Goal: Ask a question: Seek information or help from site administrators or community

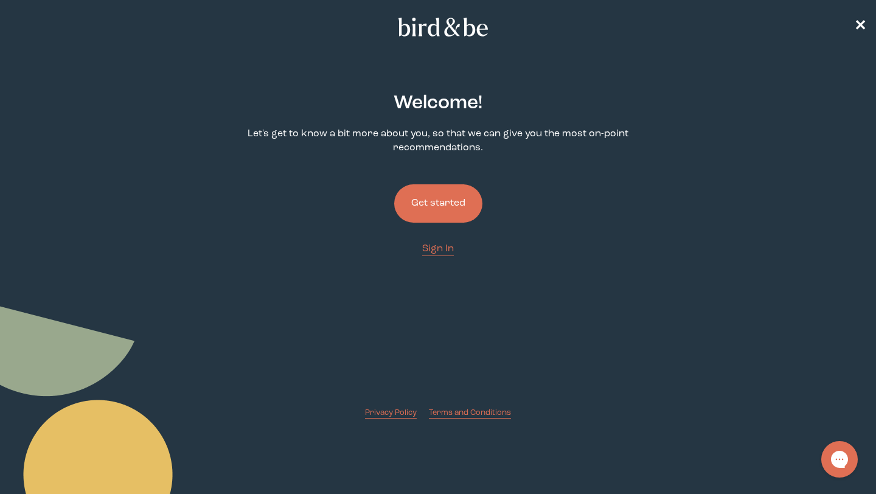
click at [439, 207] on button "Get started" at bounding box center [438, 203] width 88 height 38
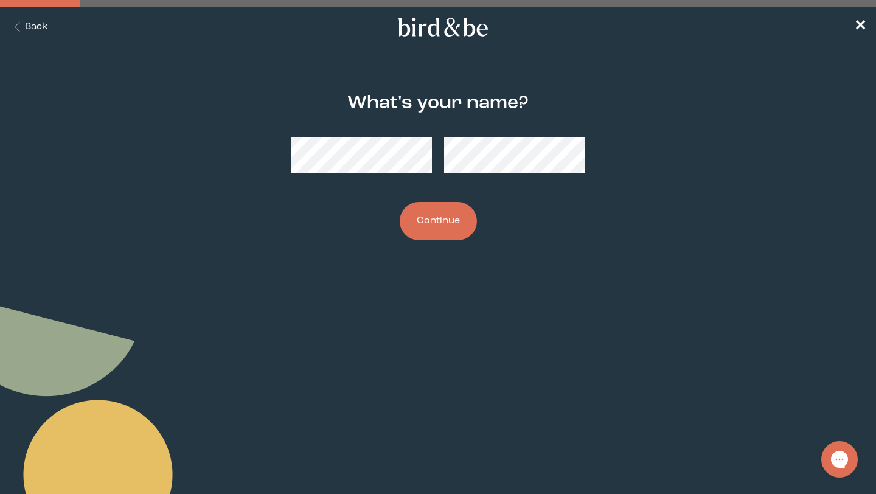
click at [444, 223] on button "Continue" at bounding box center [438, 221] width 77 height 38
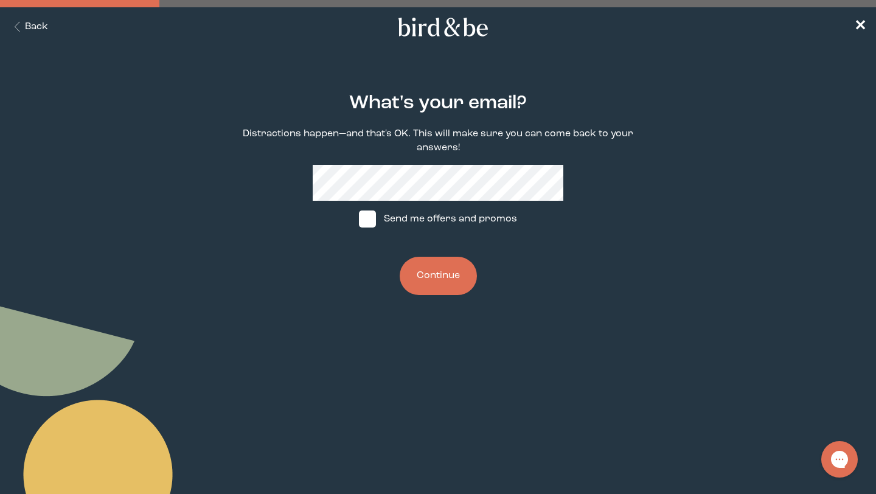
click at [440, 278] on button "Continue" at bounding box center [438, 276] width 77 height 38
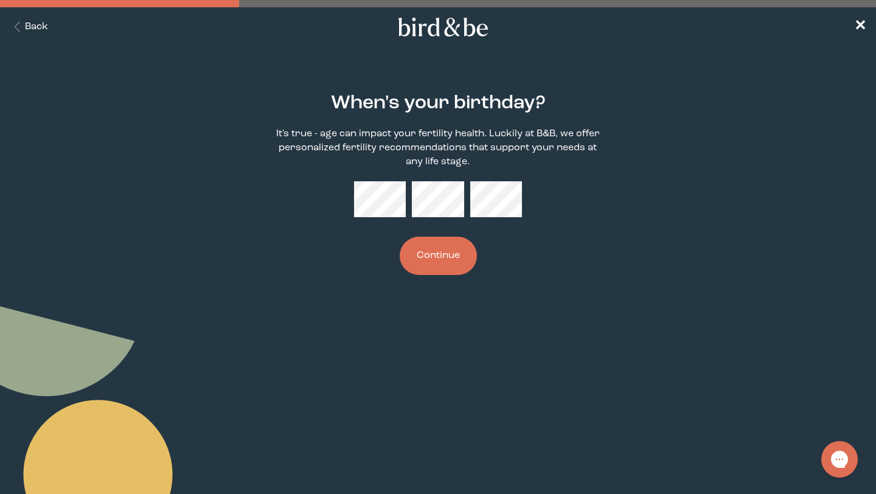
click at [434, 257] on button "Continue" at bounding box center [438, 256] width 77 height 38
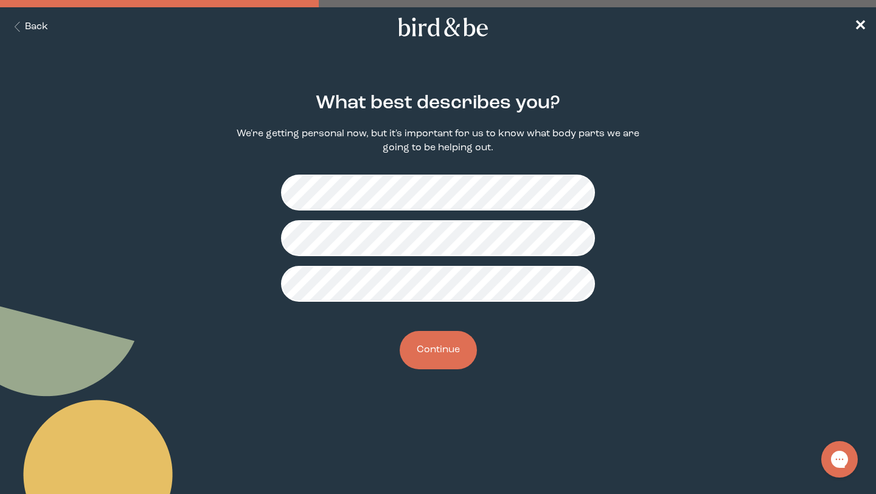
click at [433, 363] on button "Continue" at bounding box center [438, 350] width 77 height 38
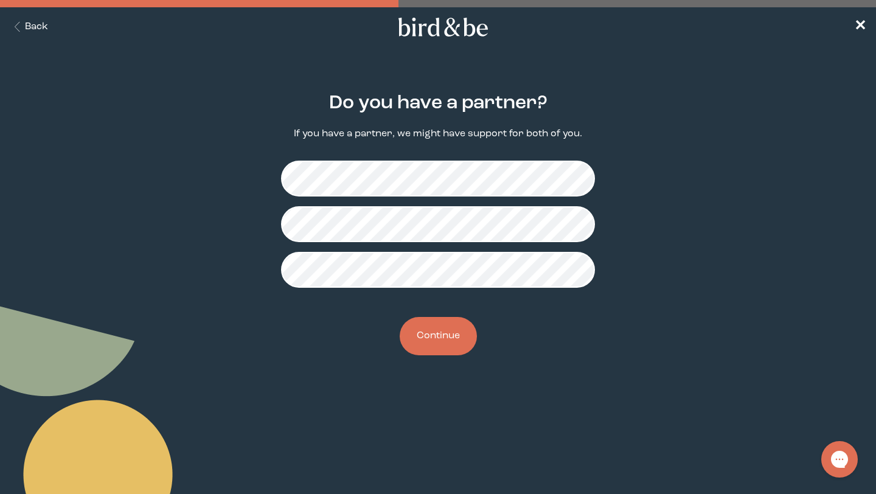
click at [441, 344] on button "Continue" at bounding box center [438, 336] width 77 height 38
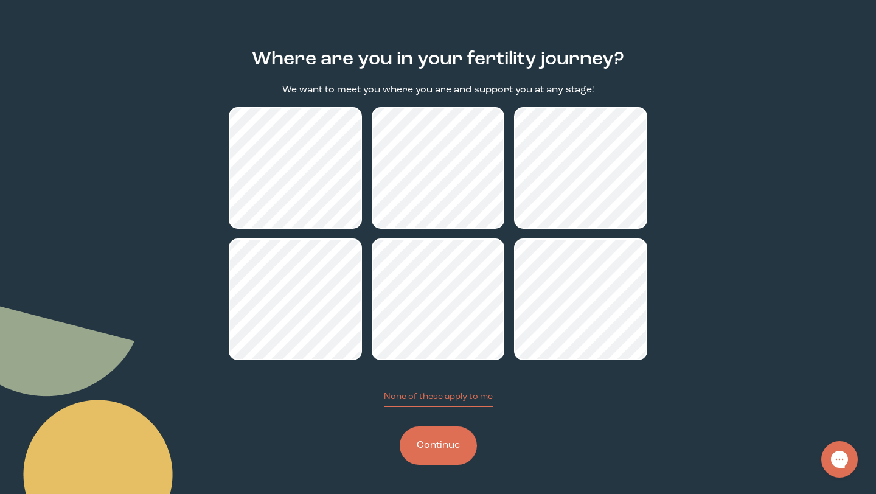
scroll to position [45, 0]
click at [448, 448] on button "Continue" at bounding box center [438, 445] width 77 height 38
click at [439, 443] on button "Continue" at bounding box center [438, 445] width 77 height 38
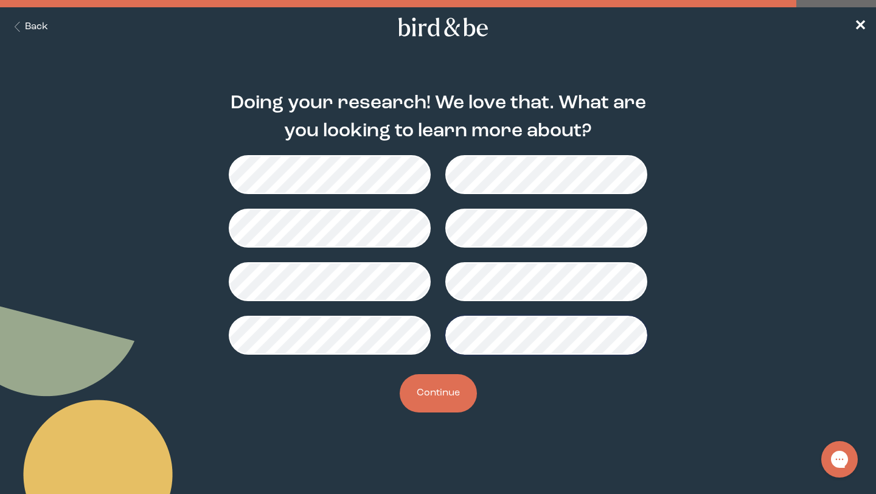
click at [440, 389] on button "Continue" at bounding box center [438, 393] width 77 height 38
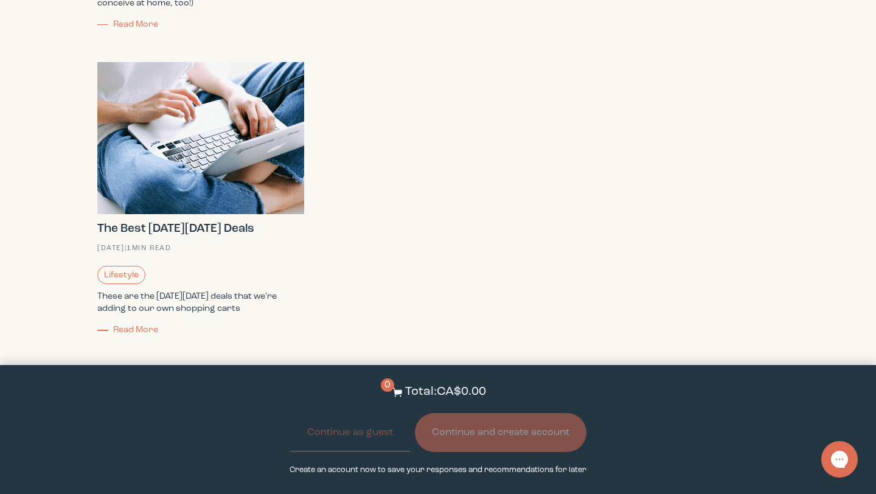
scroll to position [1204, 0]
click at [426, 392] on p "Total: CA$0.00" at bounding box center [445, 392] width 81 height 18
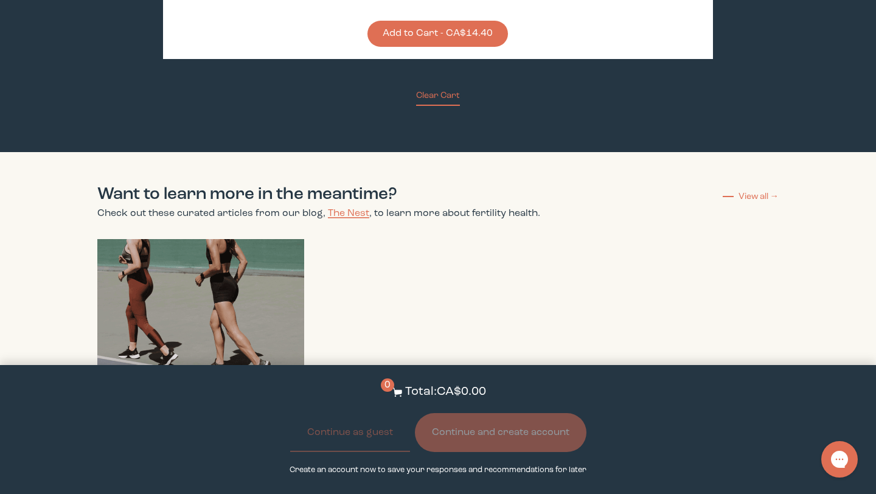
scroll to position [637, 0]
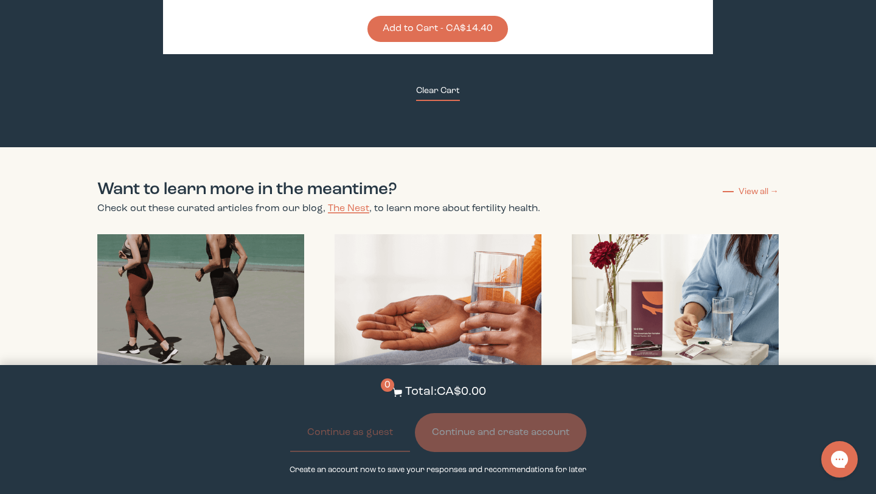
click at [431, 92] on button "Clear Cart" at bounding box center [438, 93] width 44 height 16
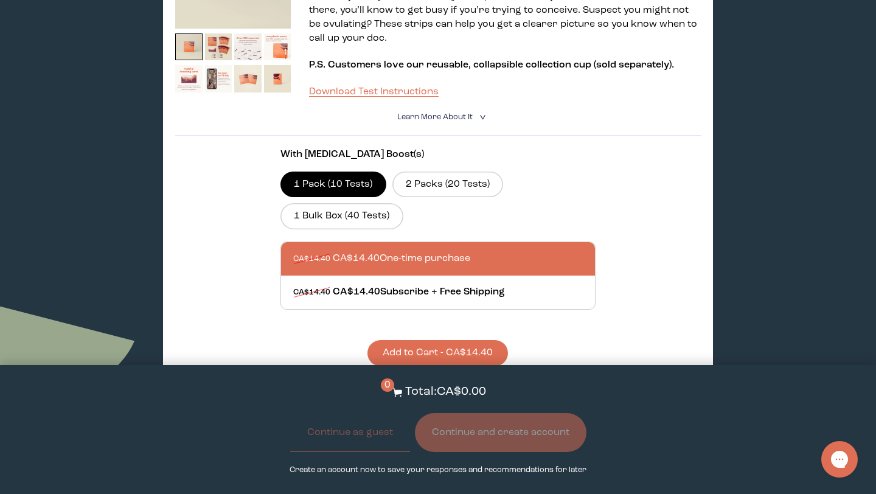
scroll to position [312, 0]
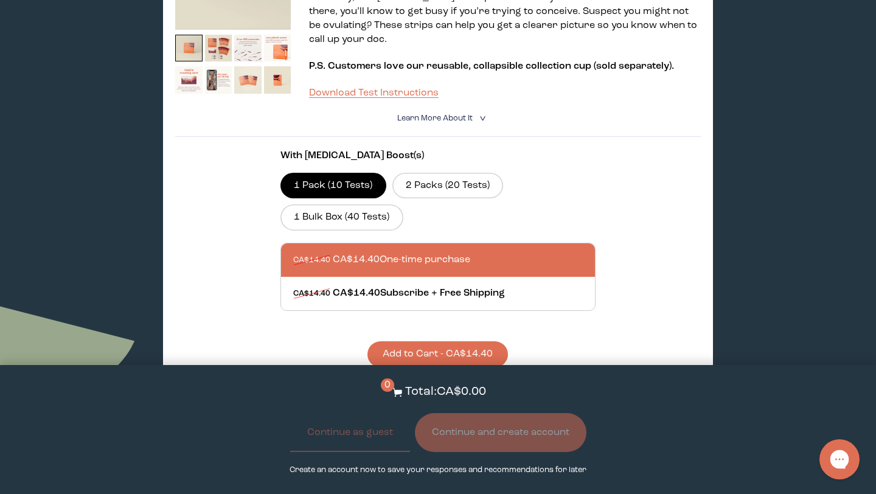
click at [837, 459] on icon "Open gorgias live chat" at bounding box center [838, 458] width 13 height 13
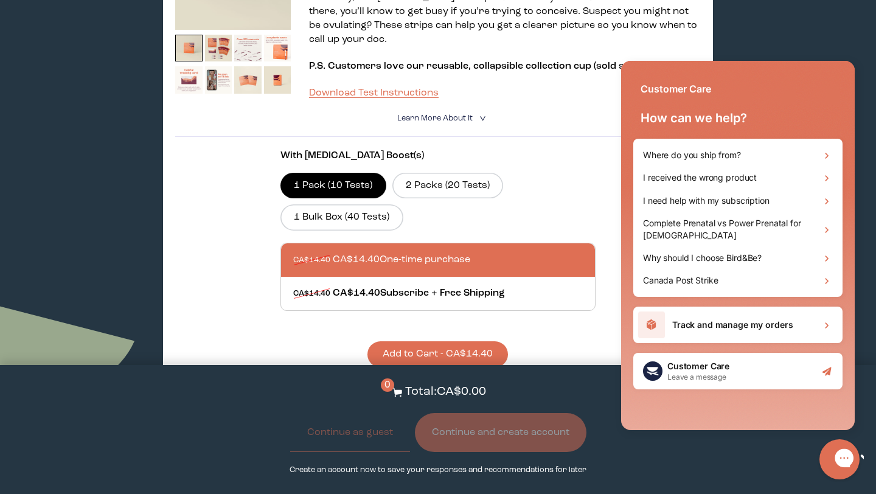
scroll to position [0, 0]
click at [713, 375] on h2 "Leave a message" at bounding box center [698, 377] width 62 height 10
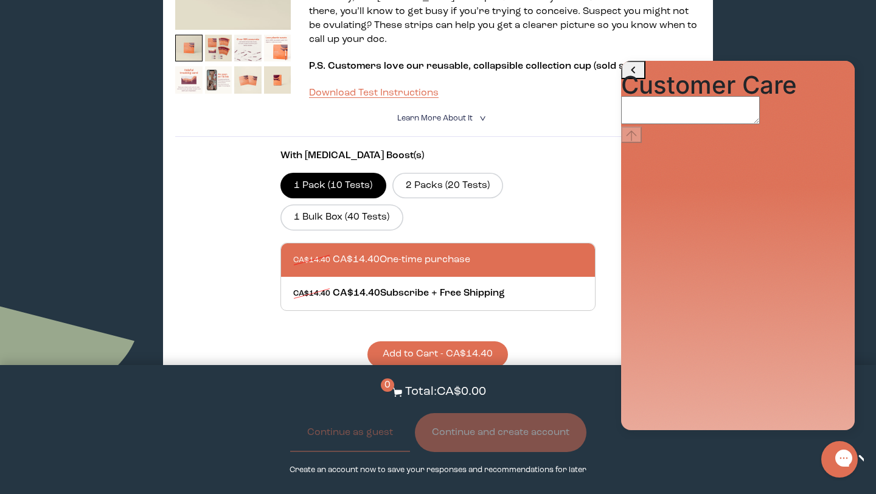
click at [693, 124] on textarea "live chat message input" at bounding box center [690, 110] width 139 height 28
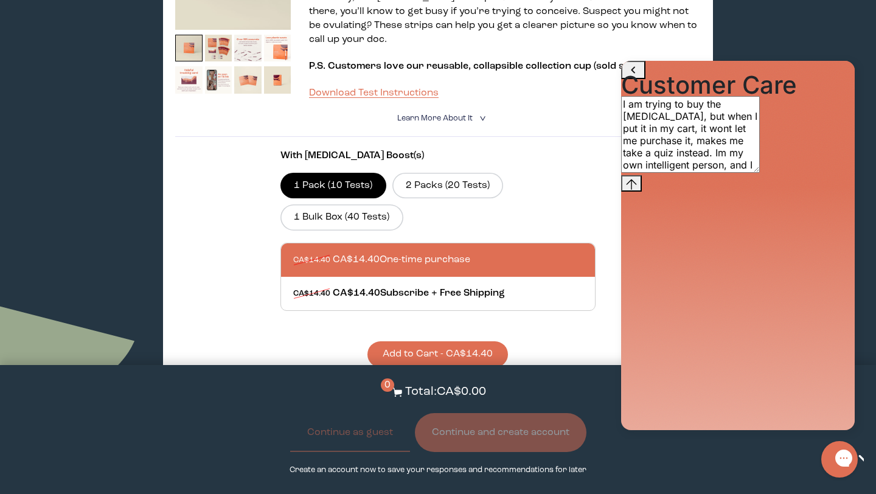
type textarea "I am trying to buy the [MEDICAL_DATA], but when I put it in my cart, it wont le…"
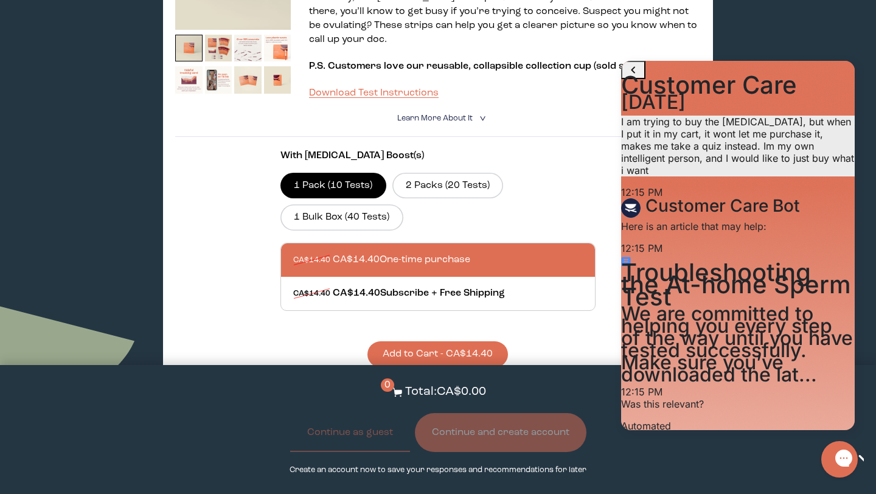
scroll to position [30, 0]
click at [759, 444] on button "No, I need more help" at bounding box center [751, 452] width 106 height 16
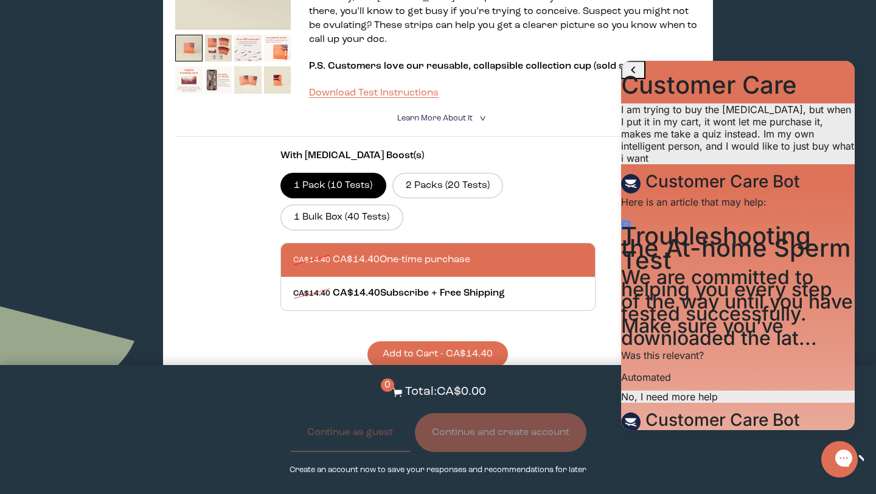
scroll to position [106, 0]
click at [676, 480] on textarea "live chat message input" at bounding box center [690, 494] width 139 height 28
type textarea "I want to buy the product that I want from site. And it wont let me. Perhaps a …"
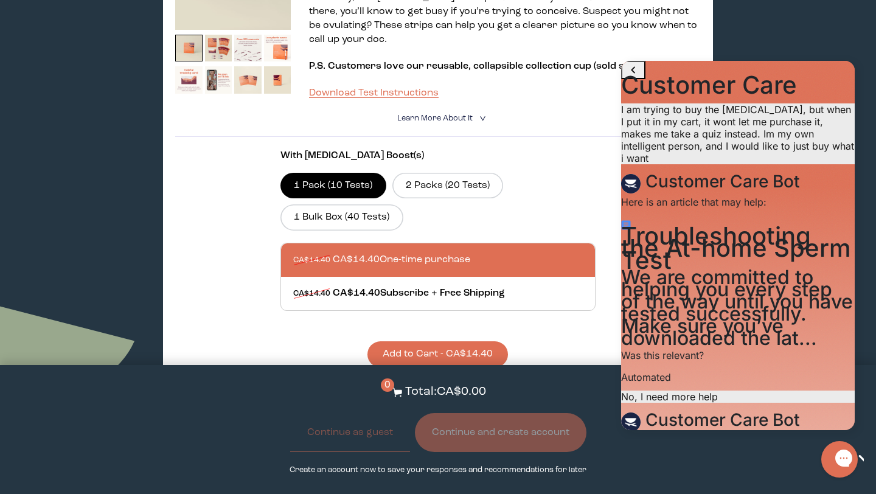
type input "[EMAIL_ADDRESS][DOMAIN_NAME]"
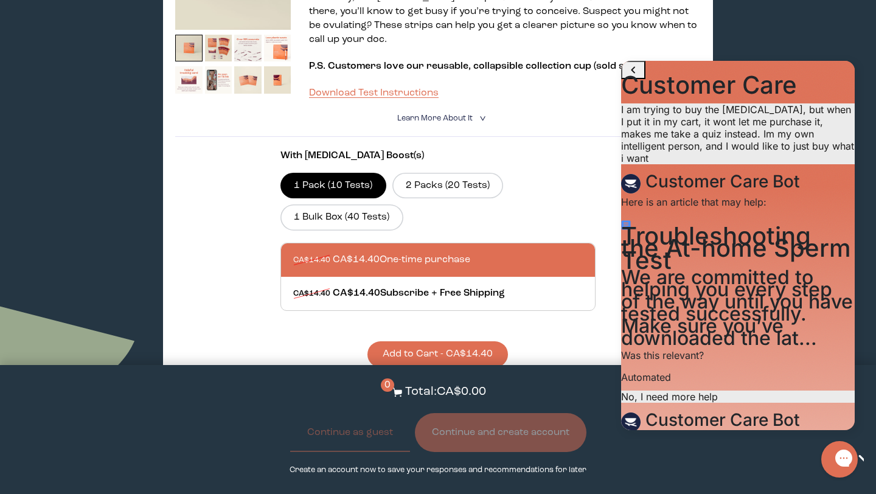
type textarea "I want to buy the [MEDICAL_DATA] supplements. I do not need help deciding what …"
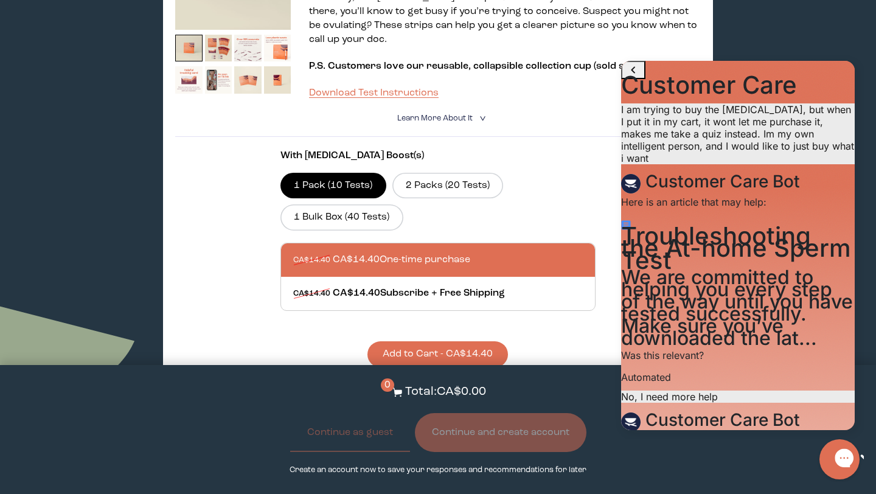
click at [875, 460] on icon "Close gorgias live chat" at bounding box center [886, 457] width 13 height 13
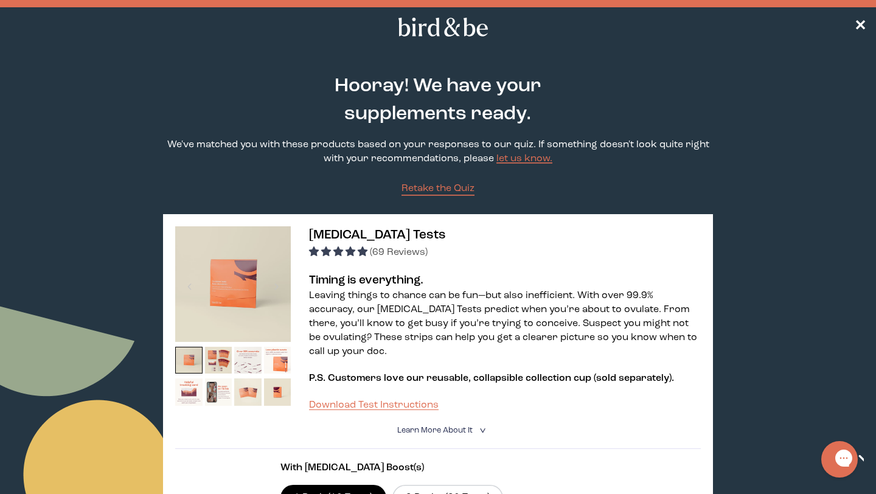
scroll to position [0, 0]
click at [863, 24] on span "✕" at bounding box center [860, 27] width 12 height 15
